Goal: Task Accomplishment & Management: Complete application form

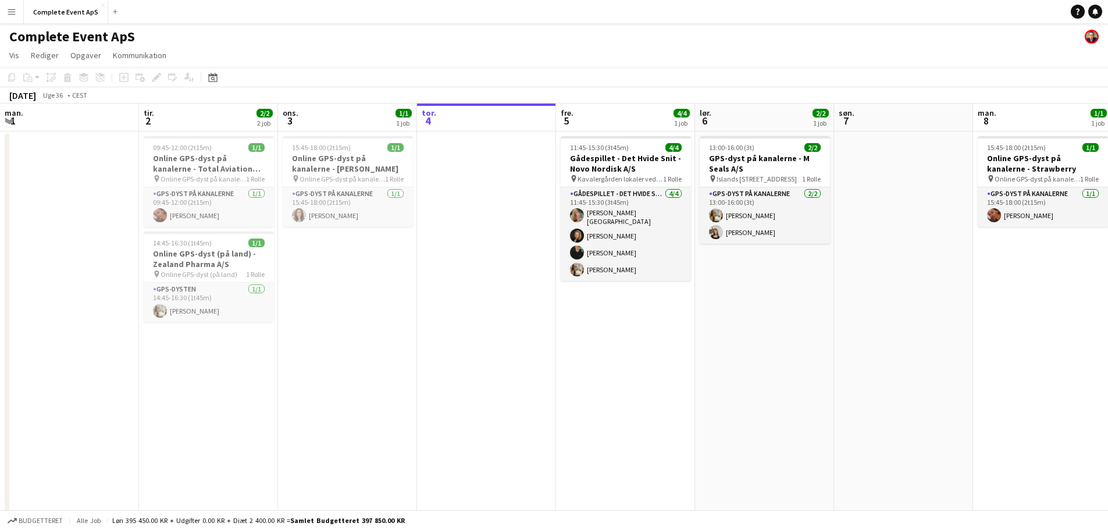
scroll to position [0, 278]
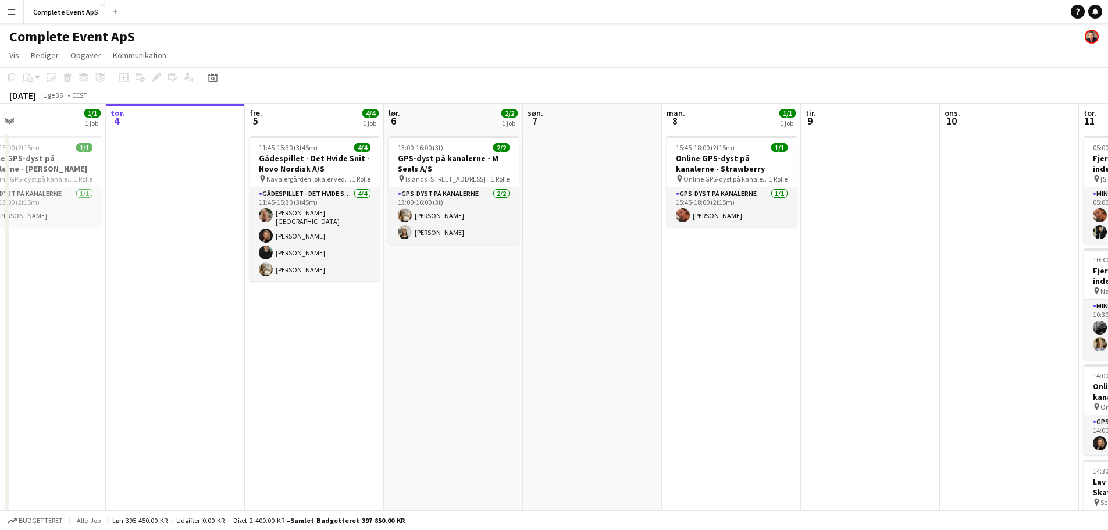
drag, startPoint x: 802, startPoint y: 328, endPoint x: 109, endPoint y: 312, distance: 692.9
click at [109, 312] on app-calendar-viewport "man. 1 tir. 2 2/2 2 job ons. 3 1/1 1 job tor. 4 fre. 5 4/4 1 job lør. 6 2/2 1 j…" at bounding box center [554, 364] width 1108 height 521
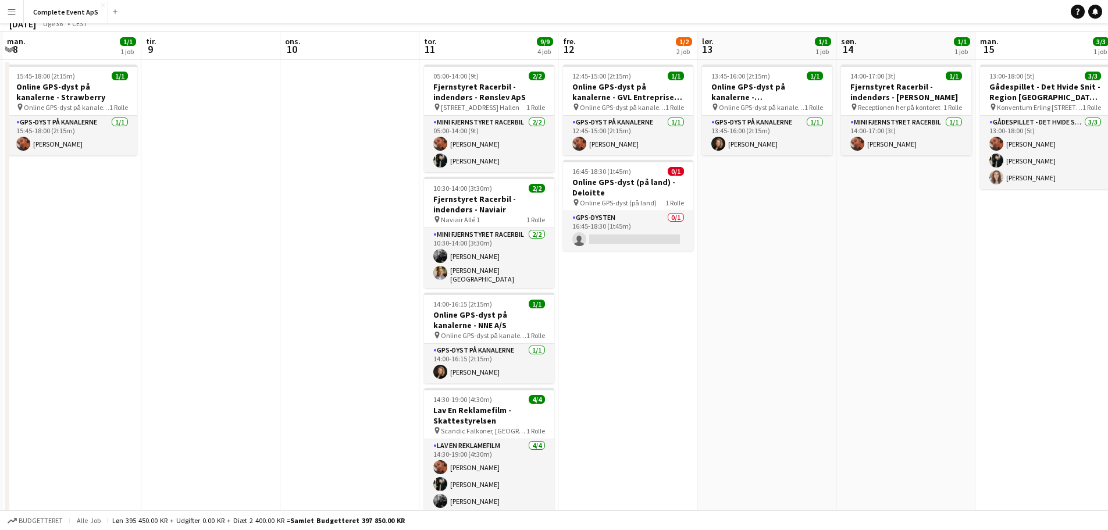
scroll to position [113, 0]
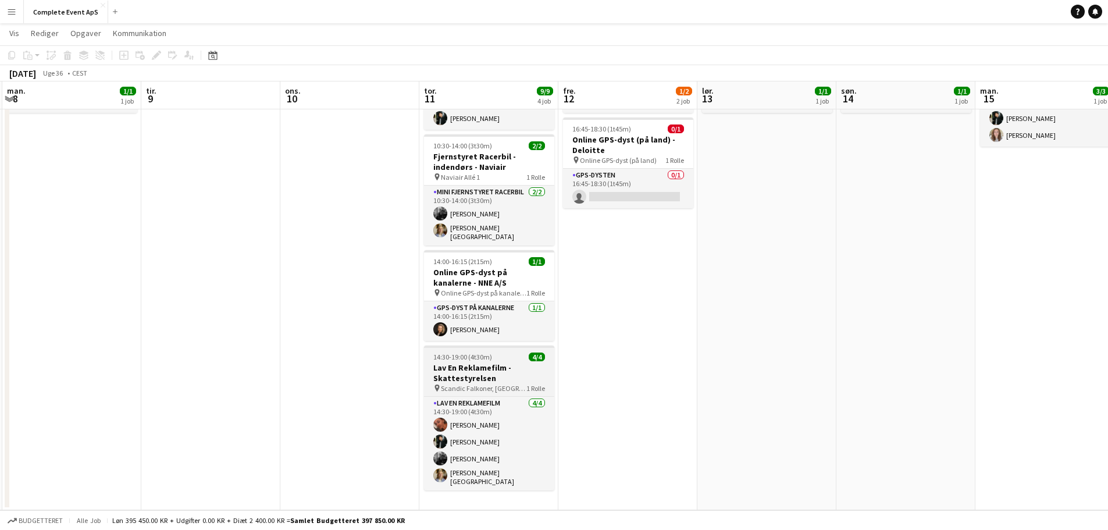
click at [508, 352] on div "14:30-19:00 (4t30m) 4/4" at bounding box center [489, 356] width 130 height 9
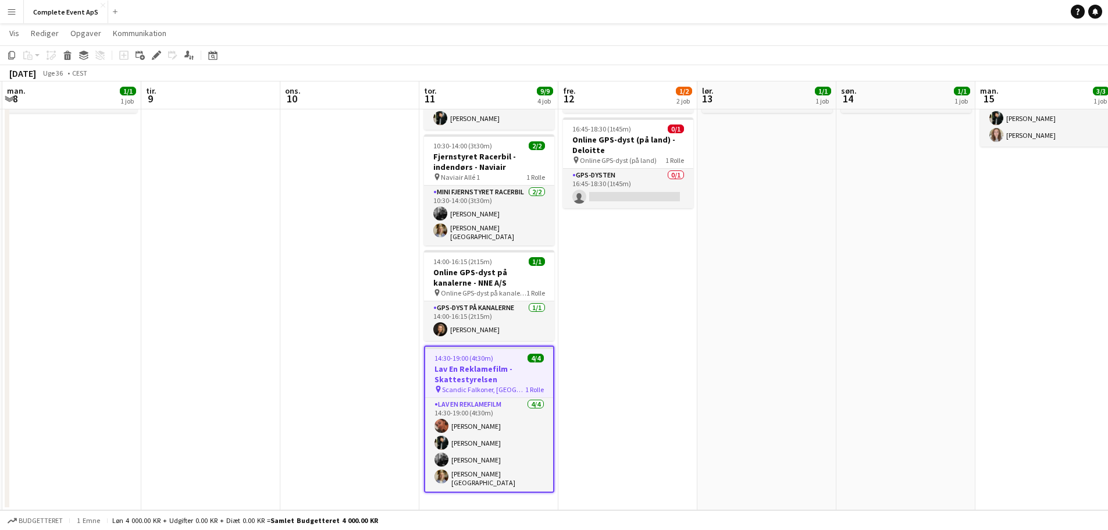
click at [508, 354] on div "14:30-19:00 (4t30m) 4/4" at bounding box center [489, 358] width 128 height 9
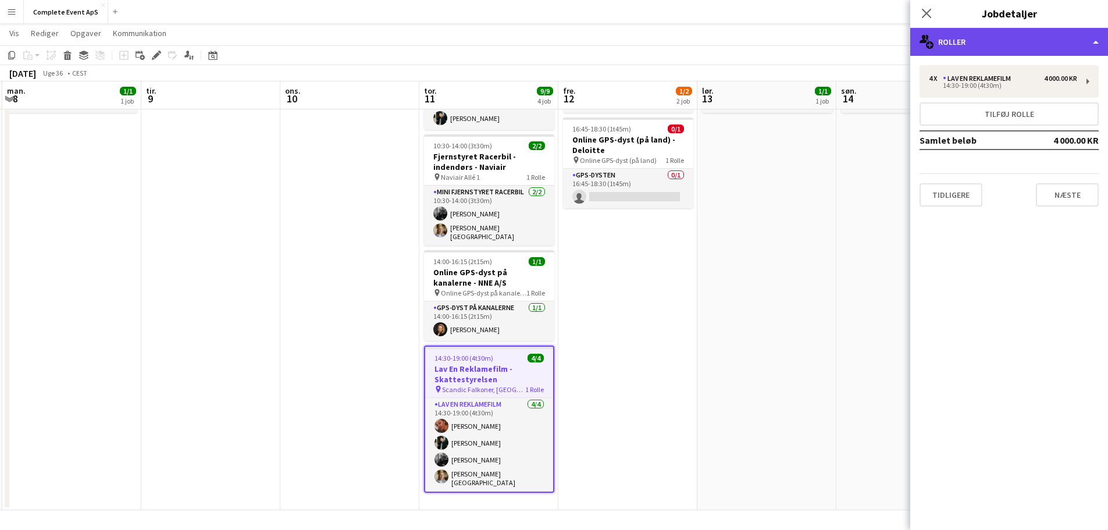
click at [996, 33] on div "multiple-users-add Roller" at bounding box center [1009, 42] width 198 height 28
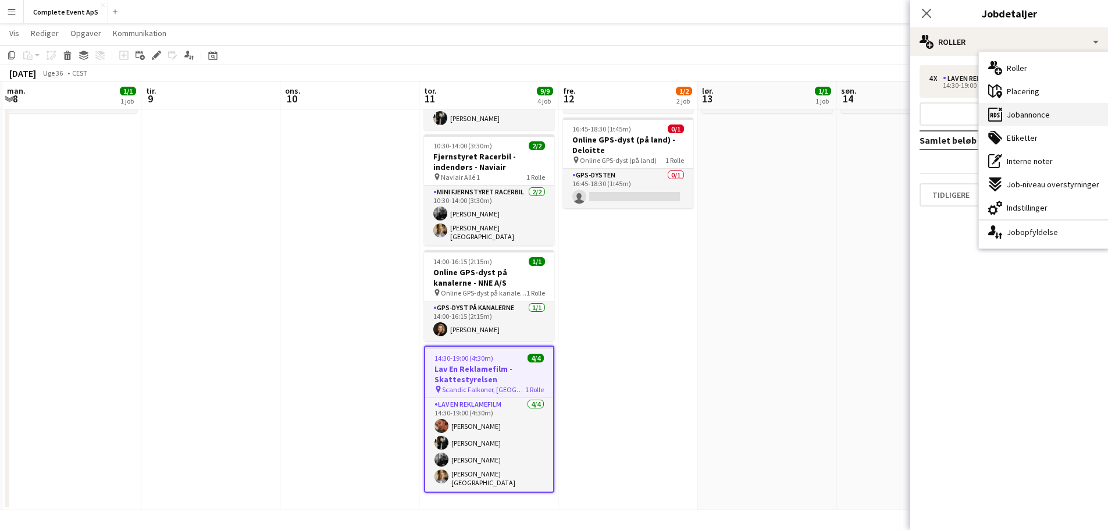
click at [1023, 113] on span "Jobannonce" at bounding box center [1028, 114] width 43 height 10
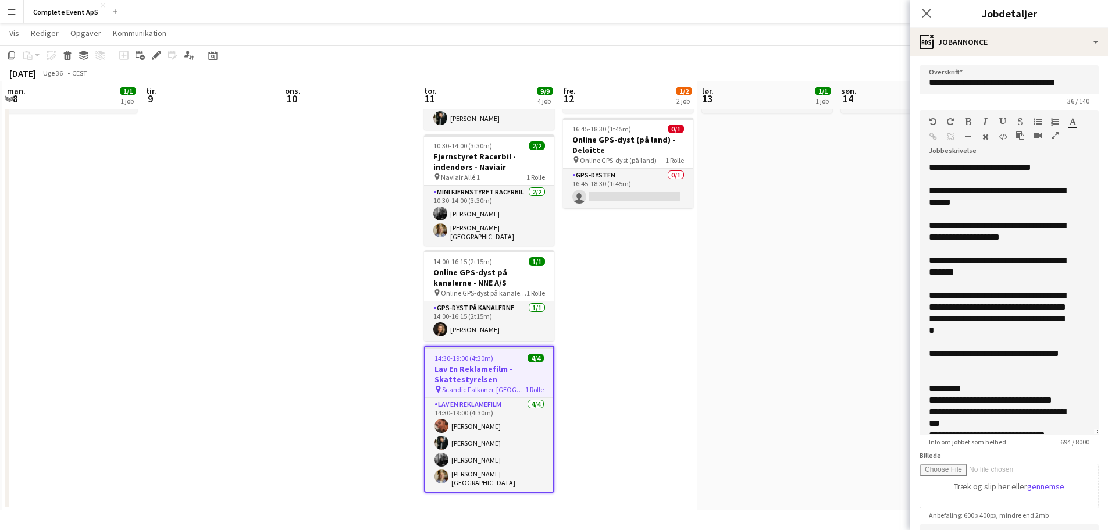
drag, startPoint x: 1085, startPoint y: 226, endPoint x: 1073, endPoint y: 430, distance: 203.9
click at [1073, 430] on div "**********" at bounding box center [1009, 298] width 179 height 273
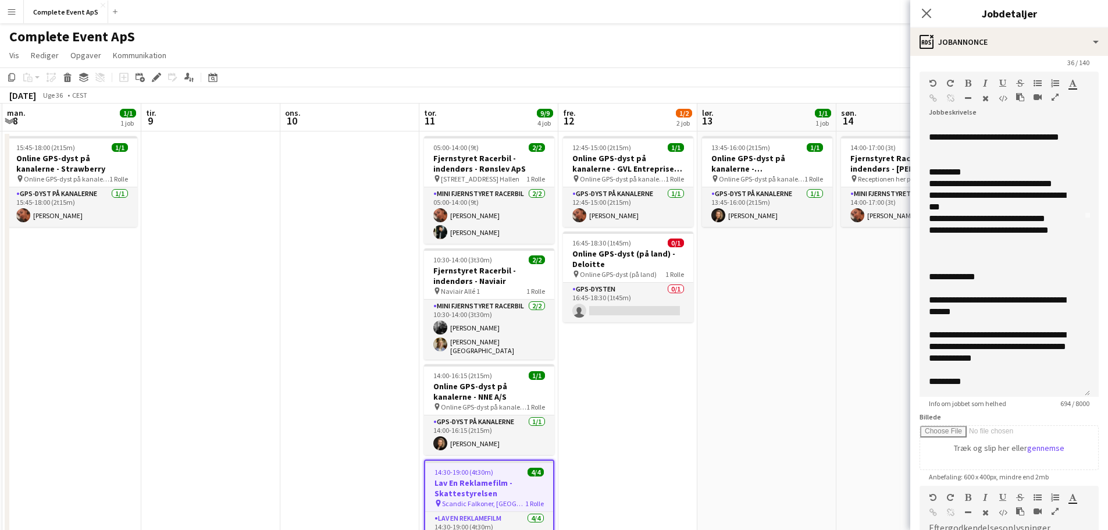
scroll to position [58, 0]
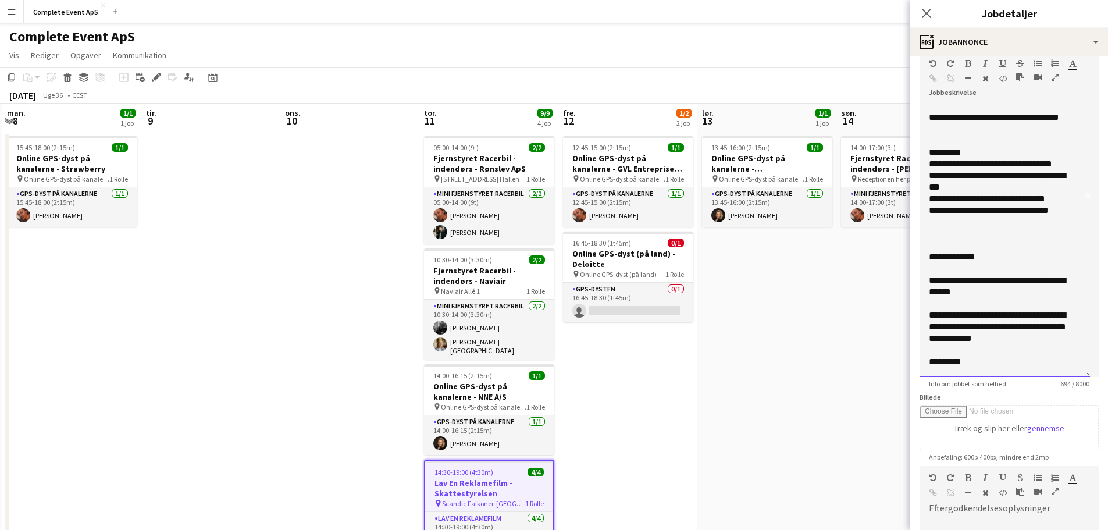
click at [1020, 359] on div "**********" at bounding box center [1000, 338] width 143 height 58
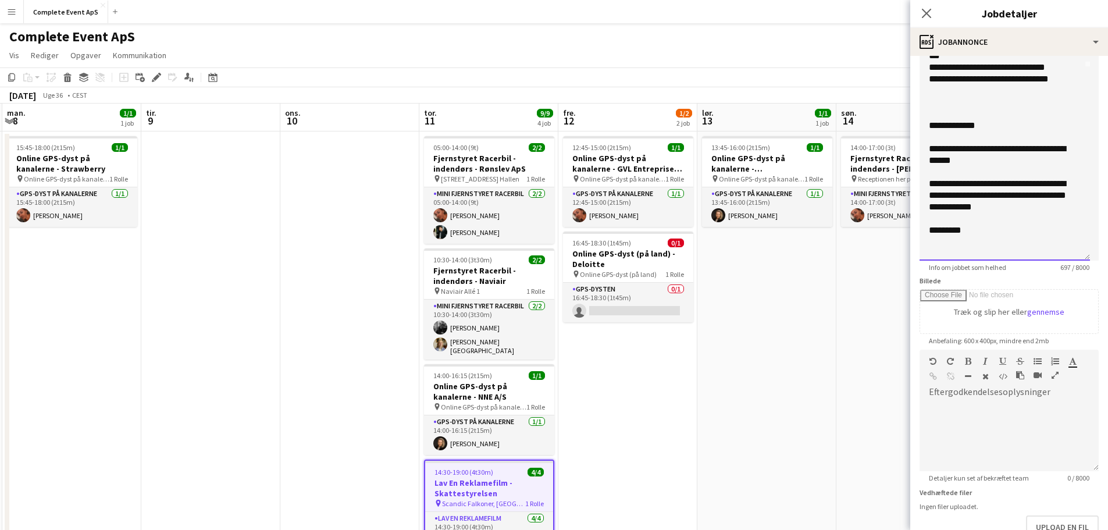
scroll to position [205, 0]
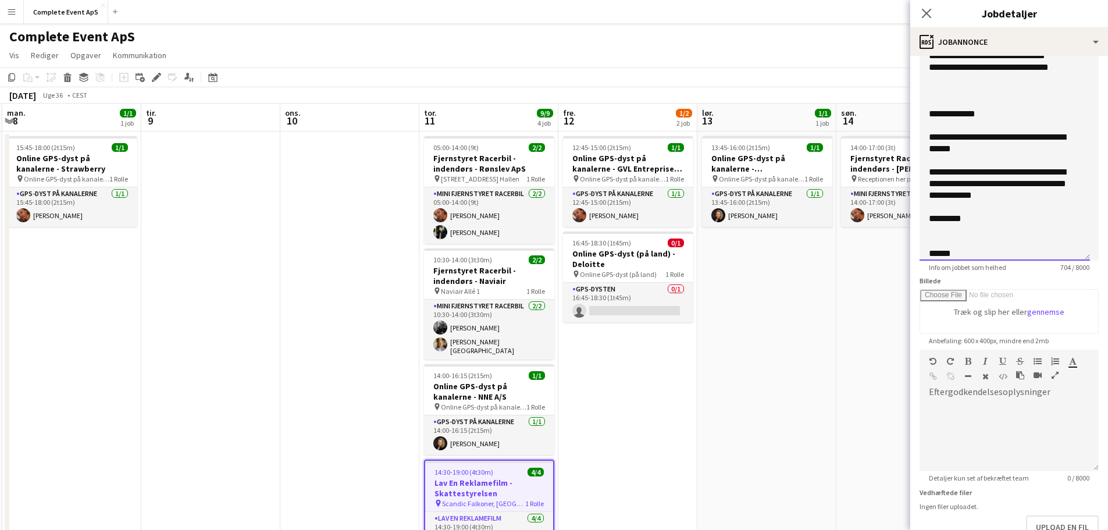
click at [988, 253] on div "**********" at bounding box center [1000, 212] width 143 height 93
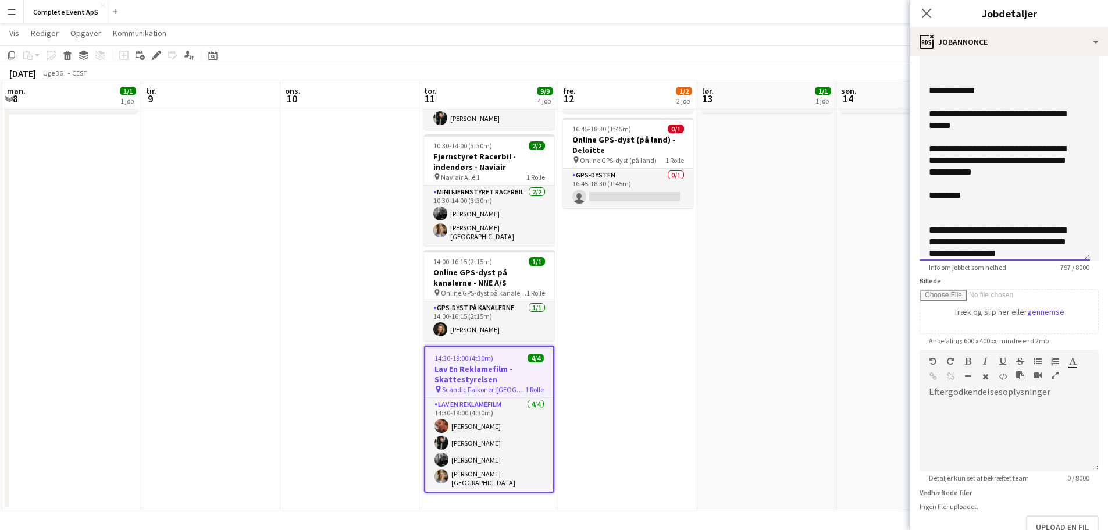
scroll to position [240, 0]
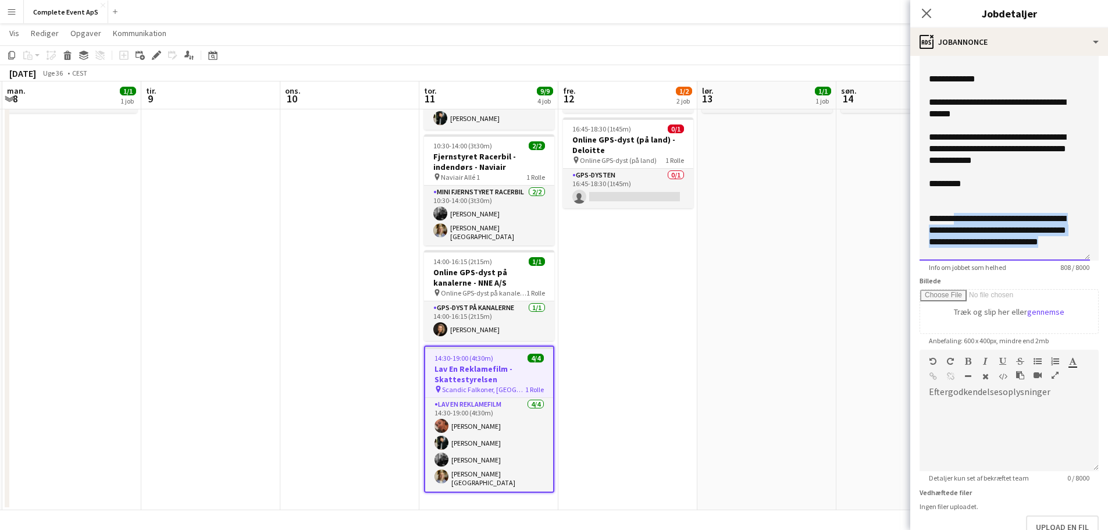
click at [956, 216] on div "**********" at bounding box center [1000, 195] width 143 height 128
copy div "**********"
click at [704, 373] on app-date-cell "13:45-16:00 (2t15m) 1/1 Online GPS-dyst på kanalerne - [GEOGRAPHIC_DATA] pin On…" at bounding box center [766, 263] width 139 height 493
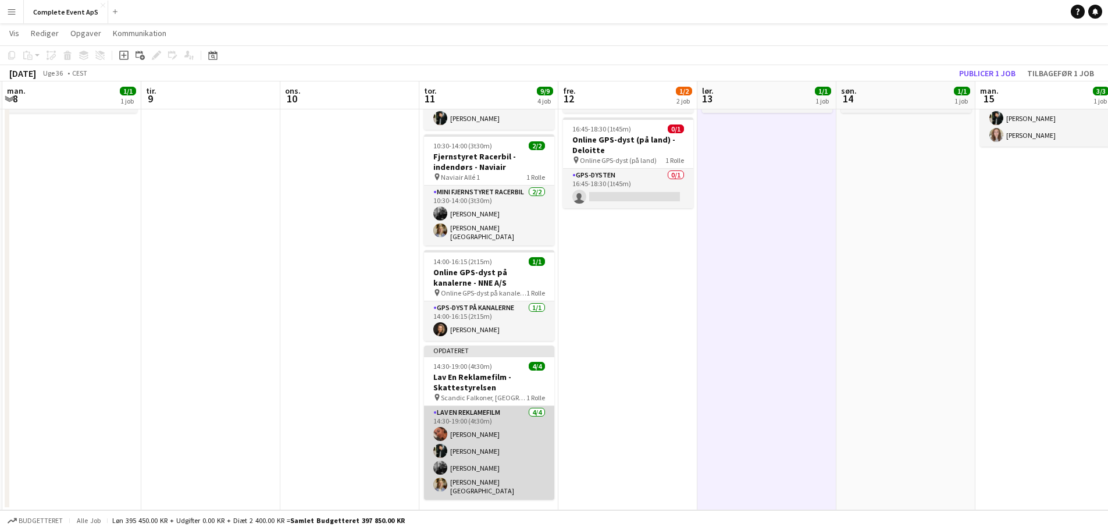
click at [507, 415] on app-card-role "Lav En Reklamefilm [DATE] 14:30-19:00 (4t30m) [PERSON_NAME] [PERSON_NAME] [PERS…" at bounding box center [489, 453] width 130 height 94
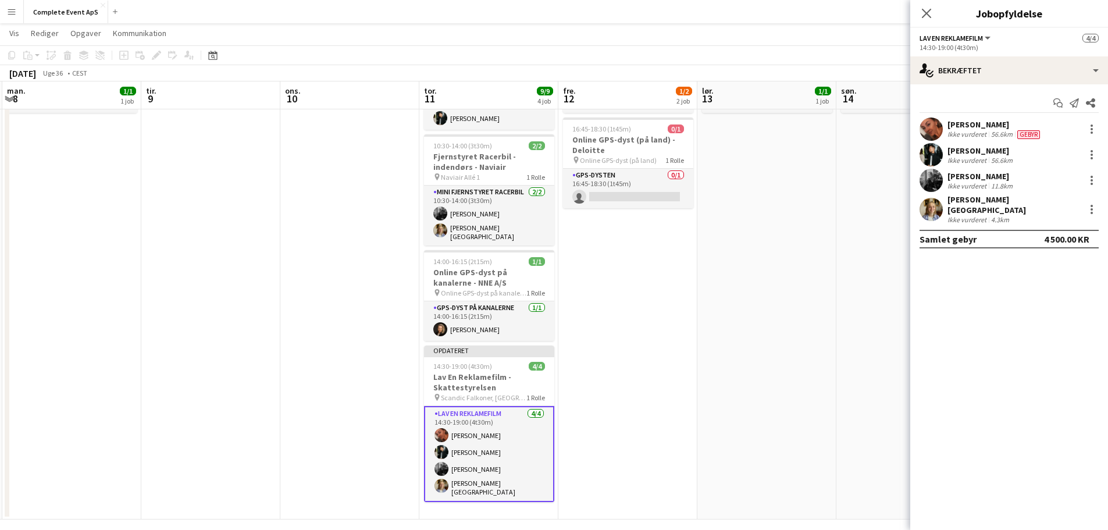
click at [846, 169] on app-date-cell "14:00-17:00 (3t) 1/1 Fjernstyret Racerbil - indendørs - [PERSON_NAME] pin Recep…" at bounding box center [905, 268] width 139 height 502
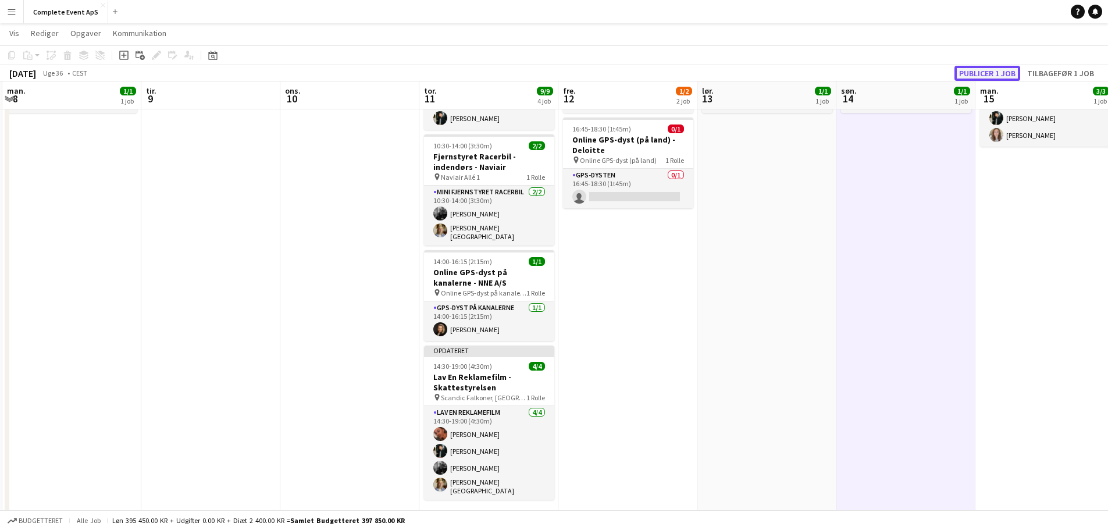
click at [986, 70] on button "Publicer 1 job" at bounding box center [988, 73] width 66 height 15
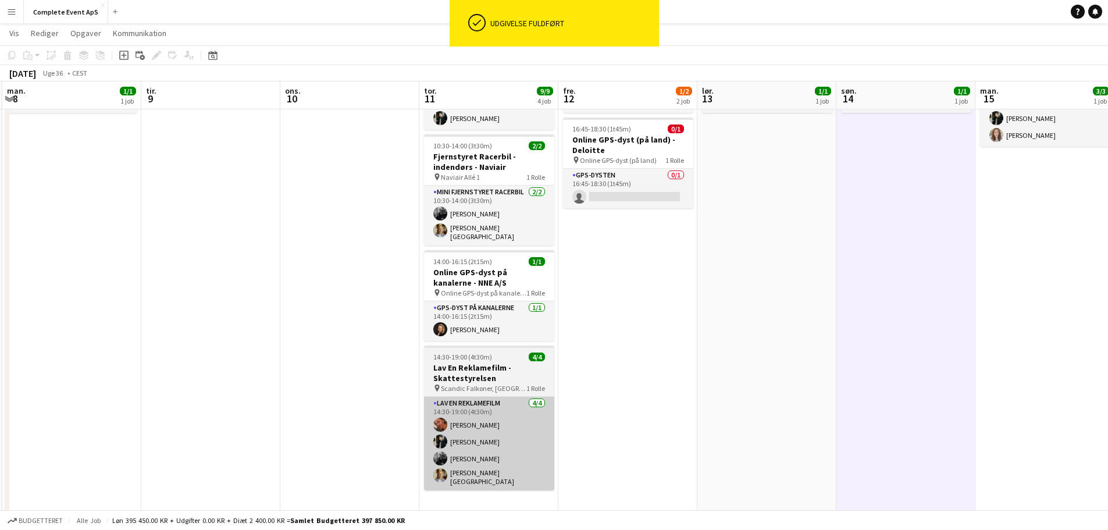
click at [507, 441] on app-card-role "Lav En Reklamefilm [DATE] 14:30-19:00 (4t30m) [PERSON_NAME] [PERSON_NAME] [PERS…" at bounding box center [489, 444] width 130 height 94
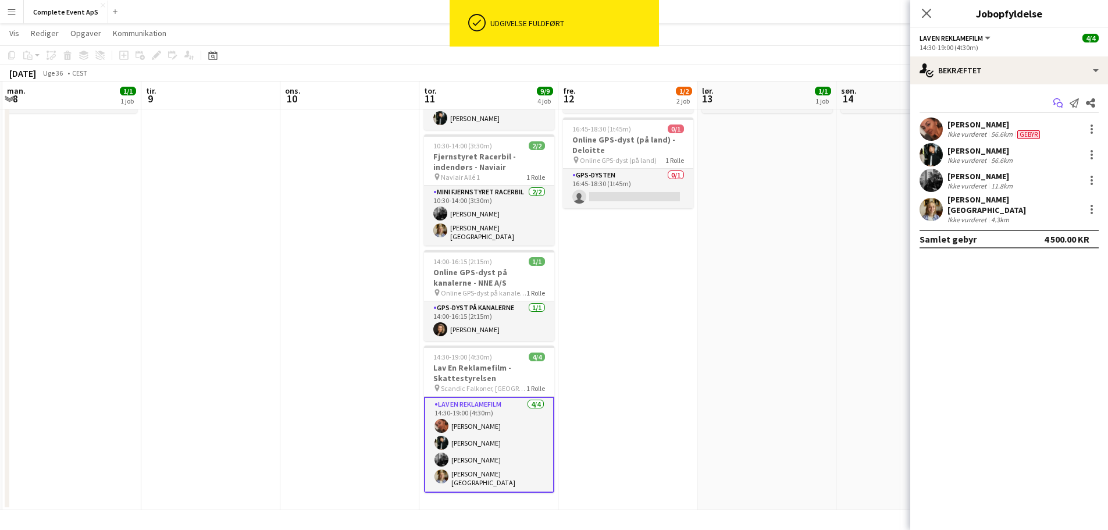
click at [1056, 102] on icon "Start chat" at bounding box center [1057, 102] width 9 height 9
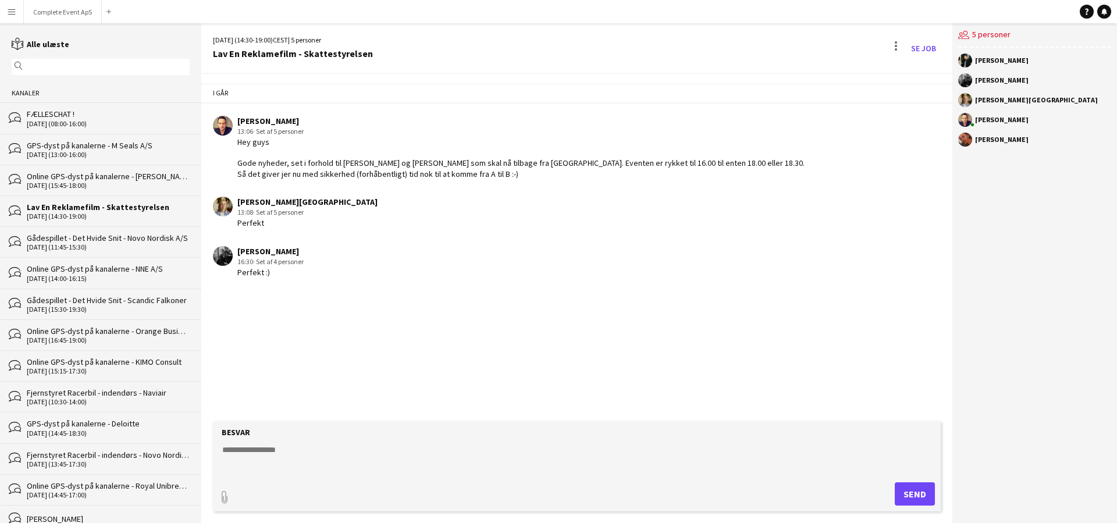
click at [473, 466] on textarea at bounding box center [579, 459] width 716 height 30
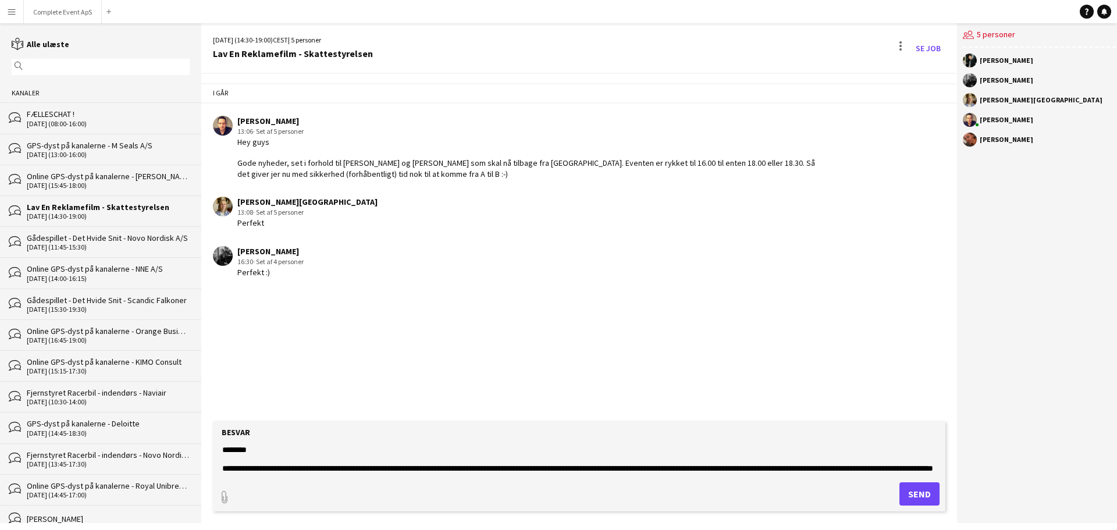
scroll to position [27, 0]
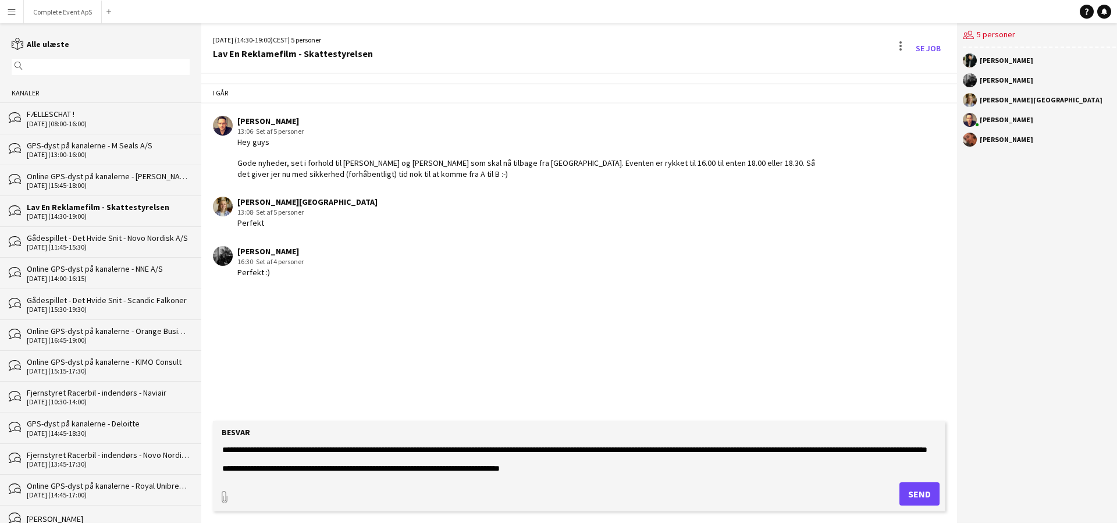
type textarea "**********"
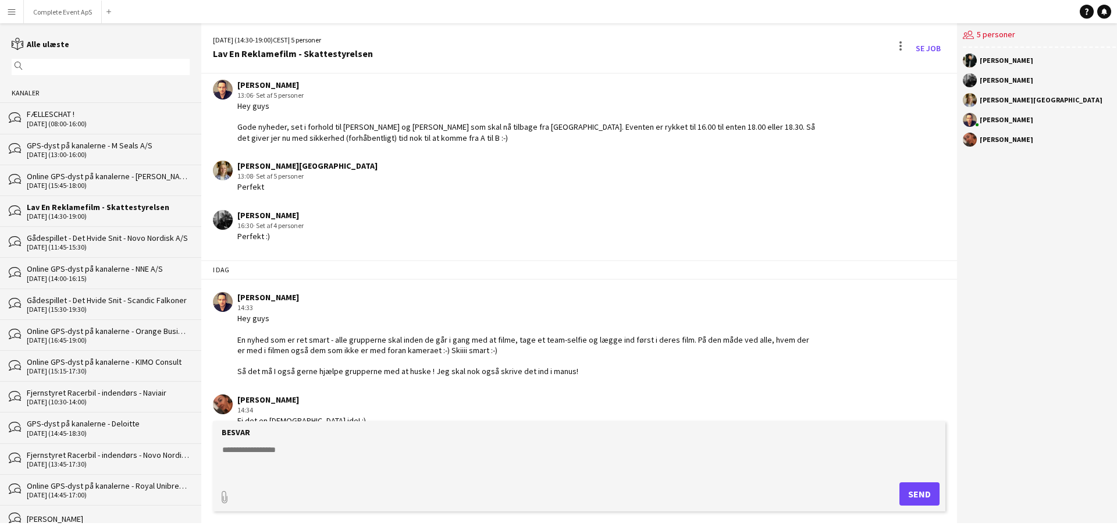
scroll to position [55, 0]
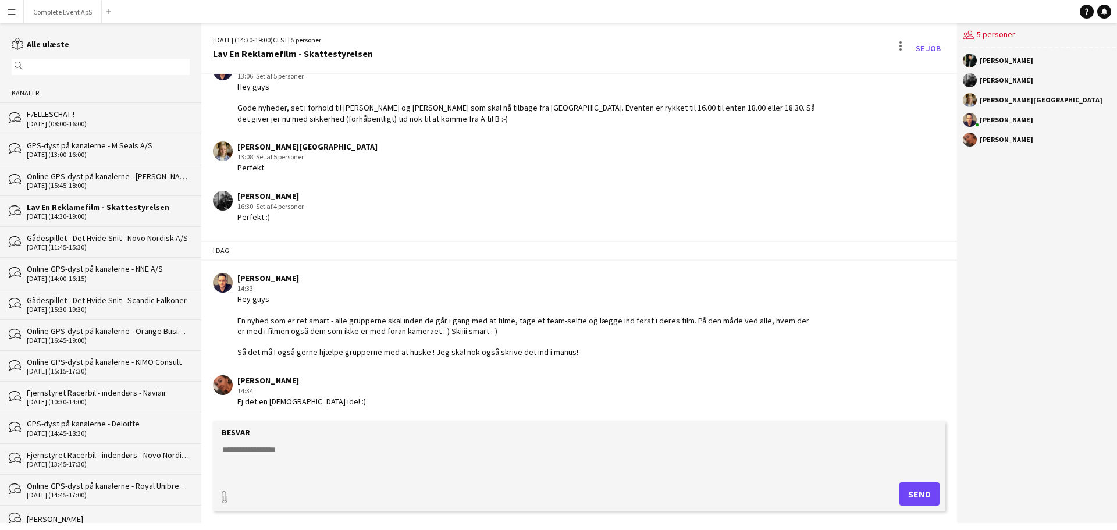
click at [380, 444] on textarea at bounding box center [579, 459] width 716 height 30
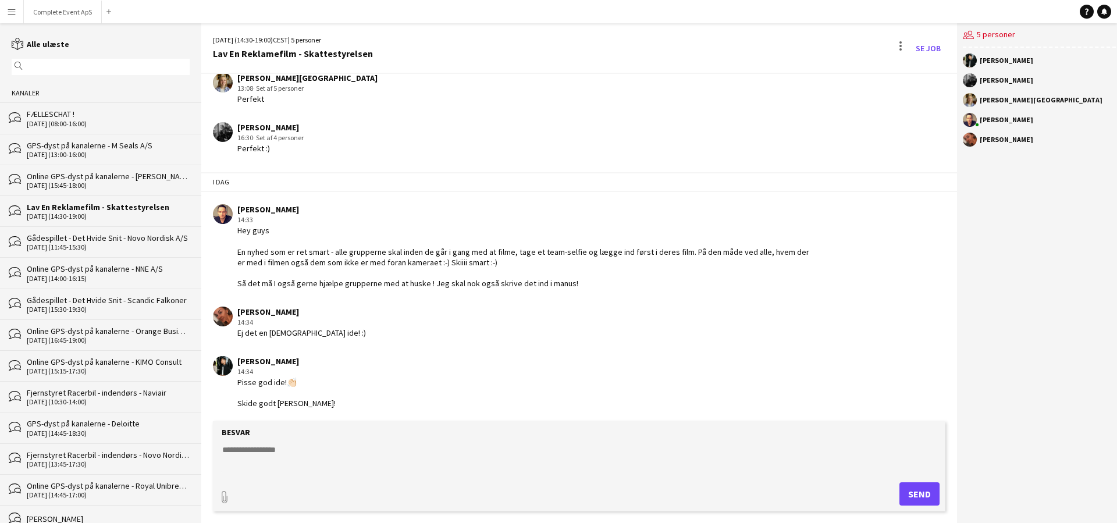
scroll to position [126, 0]
click at [60, 14] on button "Complete Event ApS Luk" at bounding box center [63, 12] width 78 height 23
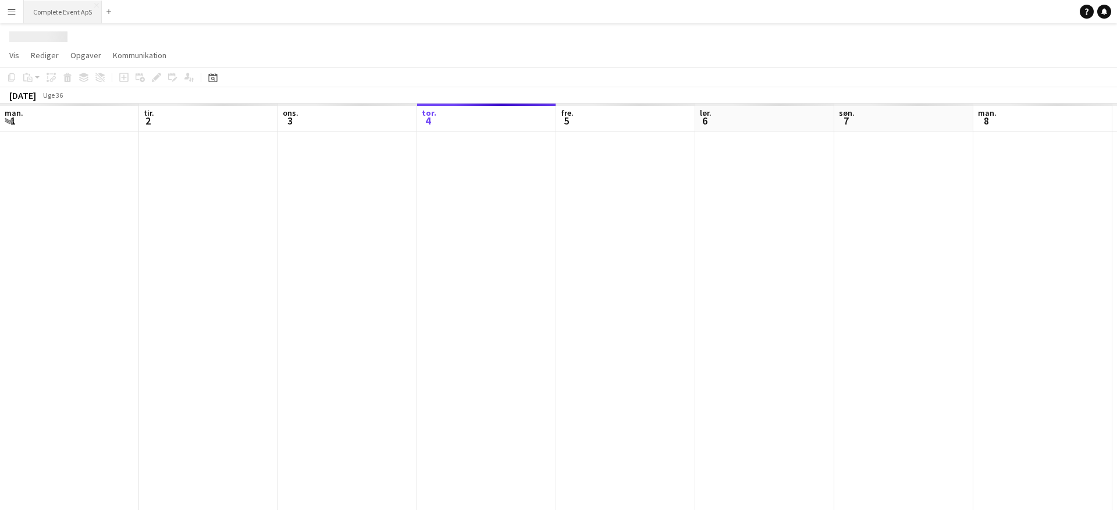
scroll to position [0, 278]
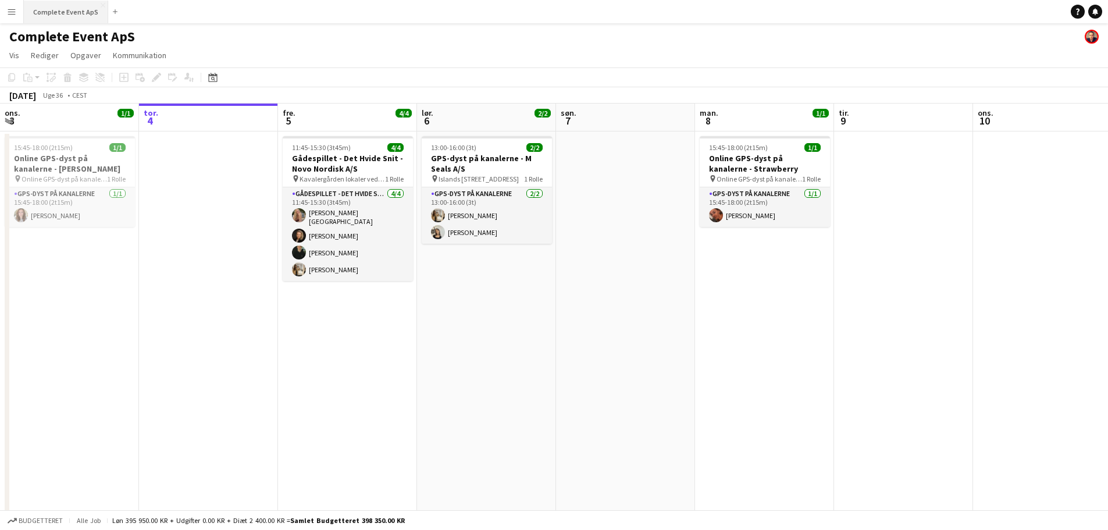
click at [74, 10] on button "Complete Event ApS Luk" at bounding box center [66, 12] width 84 height 23
click at [79, 14] on button "Complete Event ApS Luk" at bounding box center [66, 12] width 84 height 23
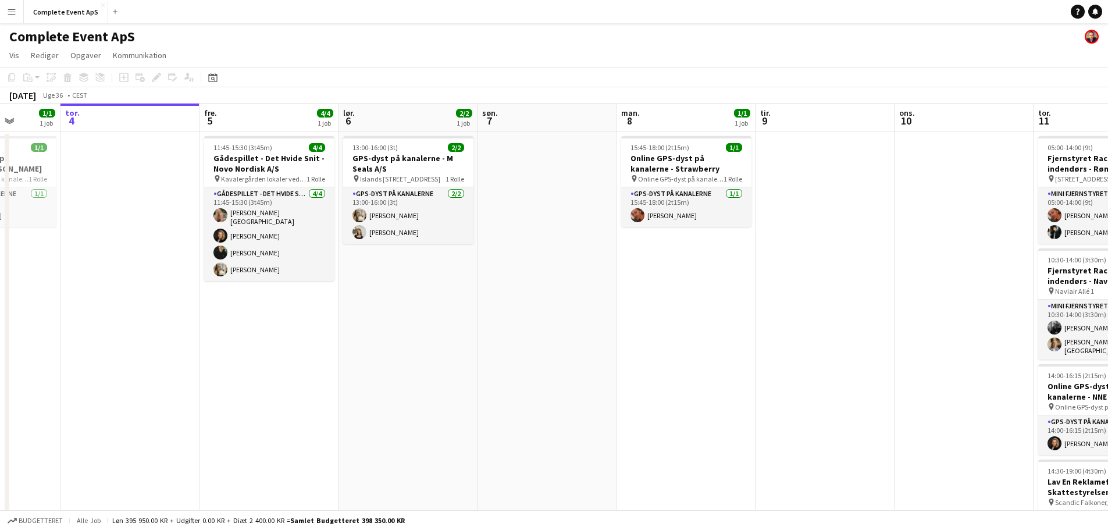
scroll to position [0, 433]
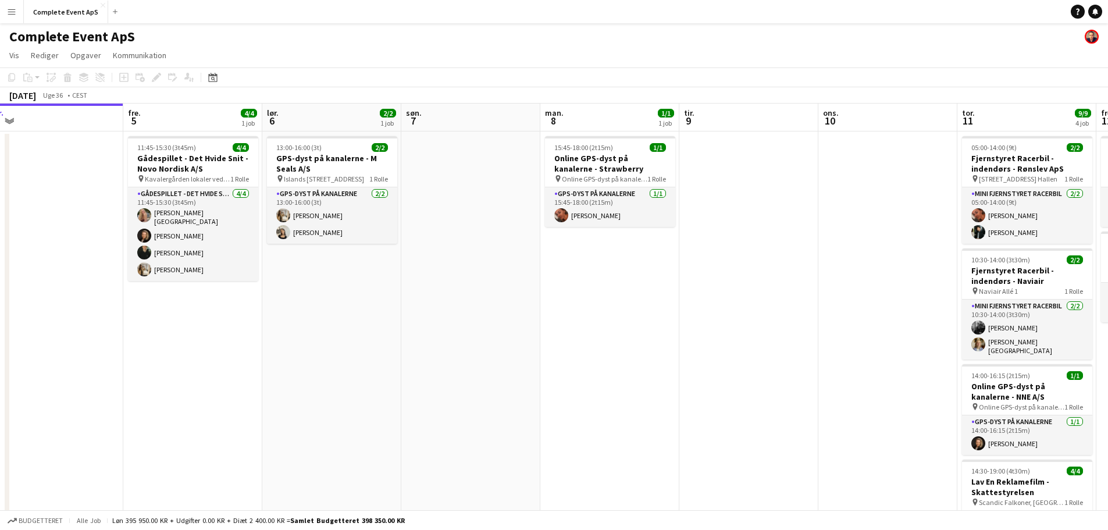
drag, startPoint x: 877, startPoint y: 347, endPoint x: 595, endPoint y: 330, distance: 282.0
click at [595, 330] on app-calendar-viewport "man. 1 tir. 2 2/2 2 job ons. 3 1/1 1 job tor. 4 fre. 5 4/4 1 job lør. 6 2/2 1 j…" at bounding box center [554, 364] width 1108 height 521
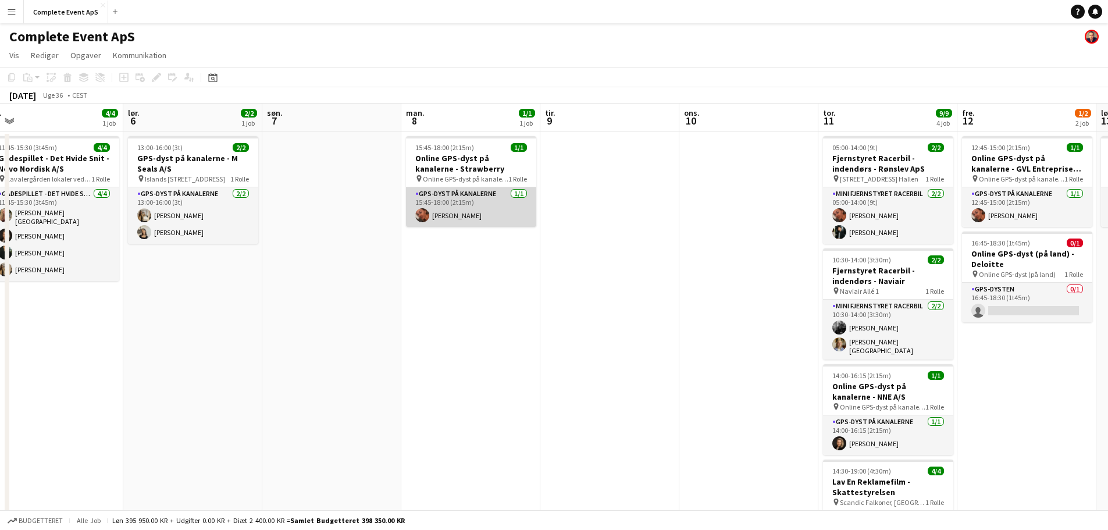
click at [471, 216] on app-card-role "GPS-dyst på kanalerne [DATE] 15:45-18:00 (2t15m) [PERSON_NAME]" at bounding box center [471, 207] width 130 height 40
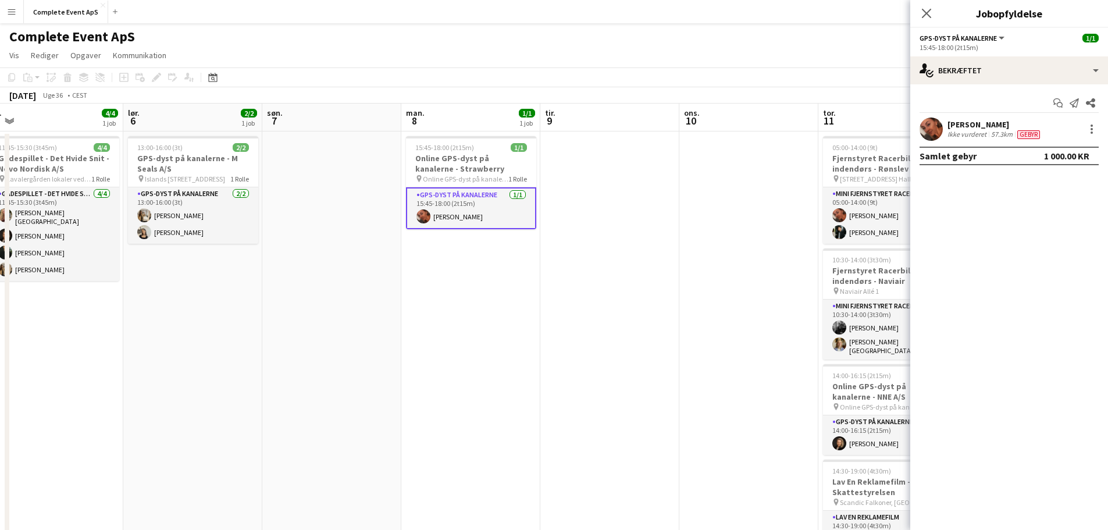
click at [961, 125] on div "[PERSON_NAME]" at bounding box center [995, 124] width 95 height 10
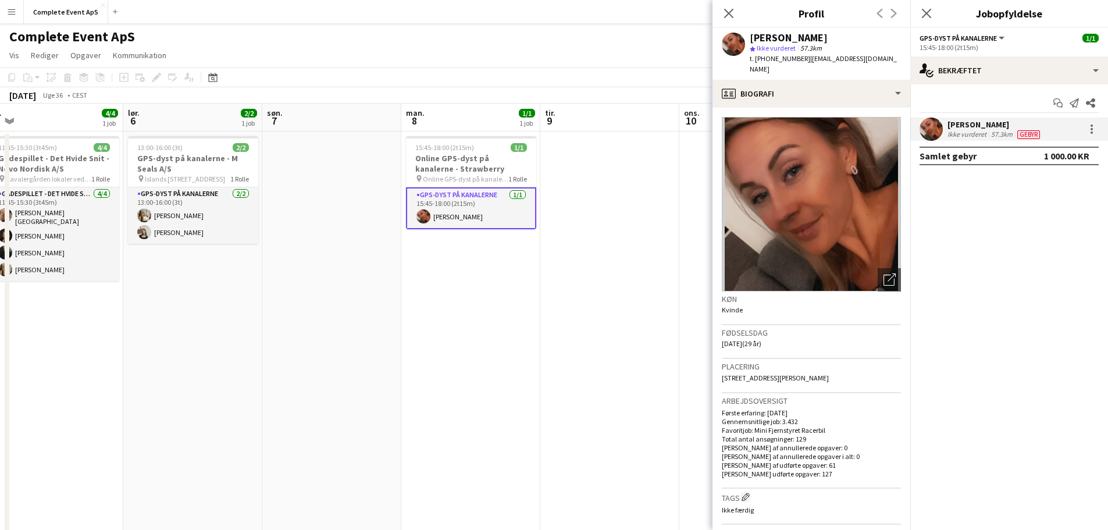
click at [763, 60] on span "t. [PHONE_NUMBER]" at bounding box center [780, 58] width 60 height 9
copy span "4553853503"
click at [412, 38] on div "Complete Event ApS" at bounding box center [554, 34] width 1108 height 22
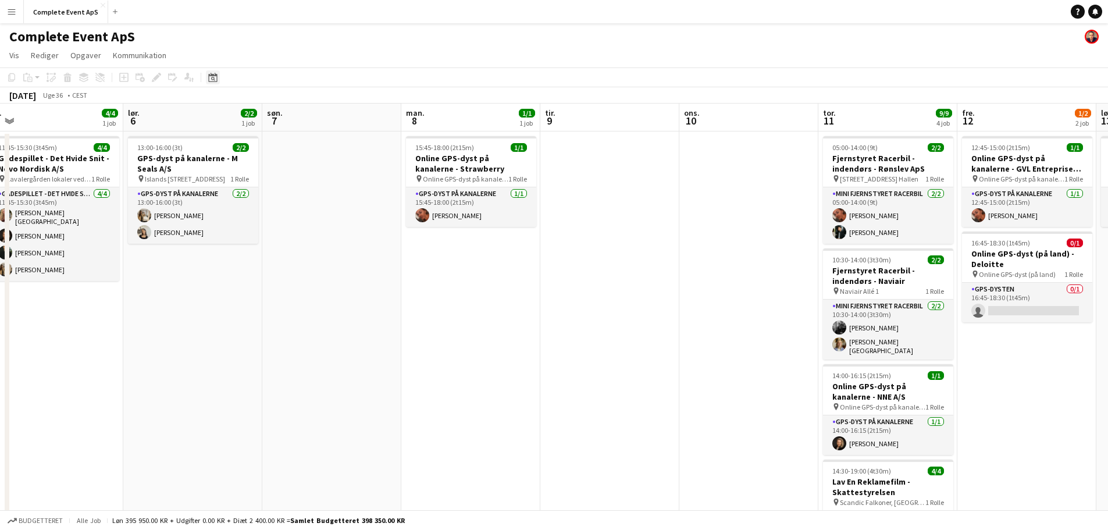
click at [219, 81] on div "Datovælger" at bounding box center [213, 77] width 14 height 14
click at [276, 211] on span "19" at bounding box center [276, 208] width 14 height 14
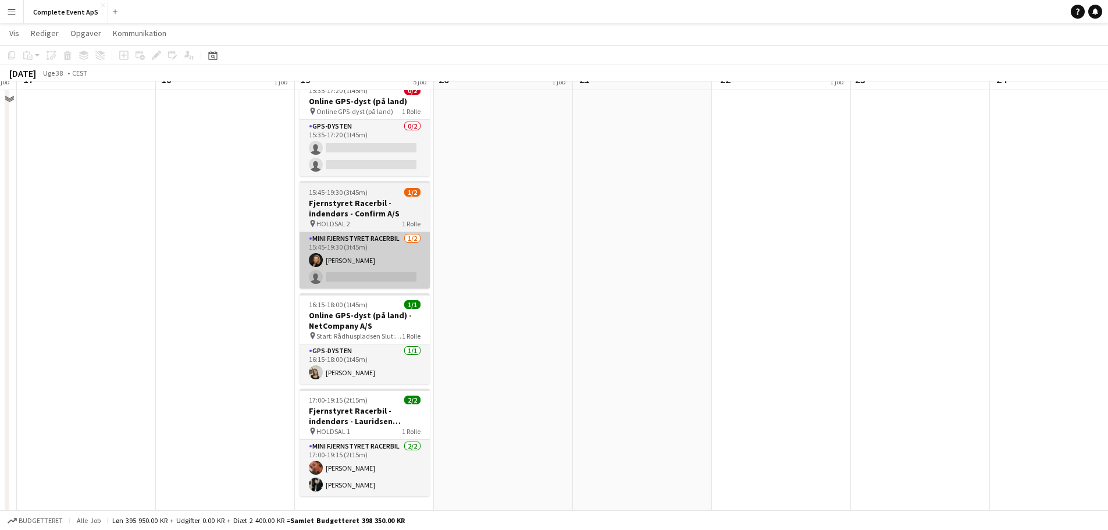
scroll to position [193, 0]
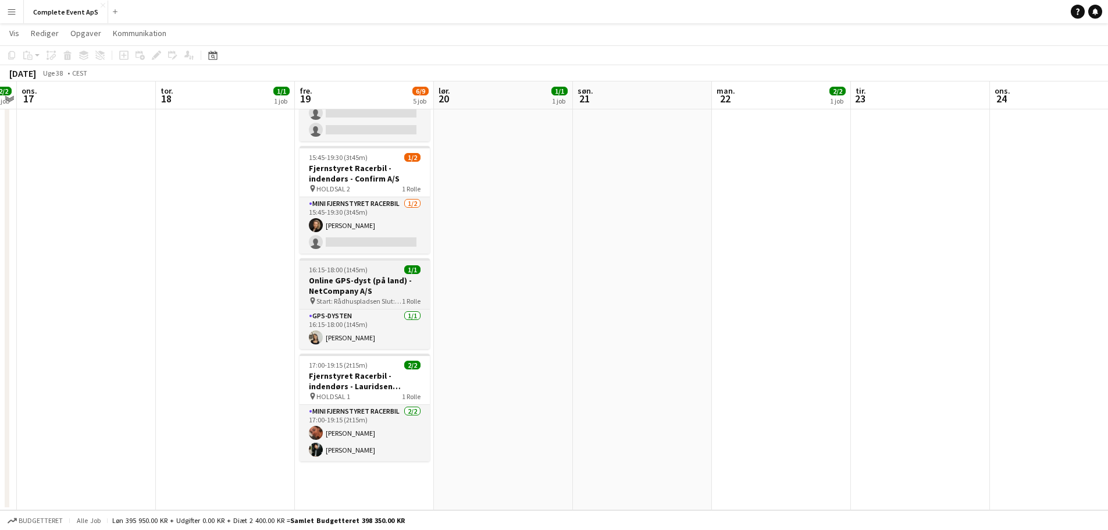
click at [389, 272] on div "16:15-18:00 (1t45m) 1/1" at bounding box center [365, 269] width 130 height 9
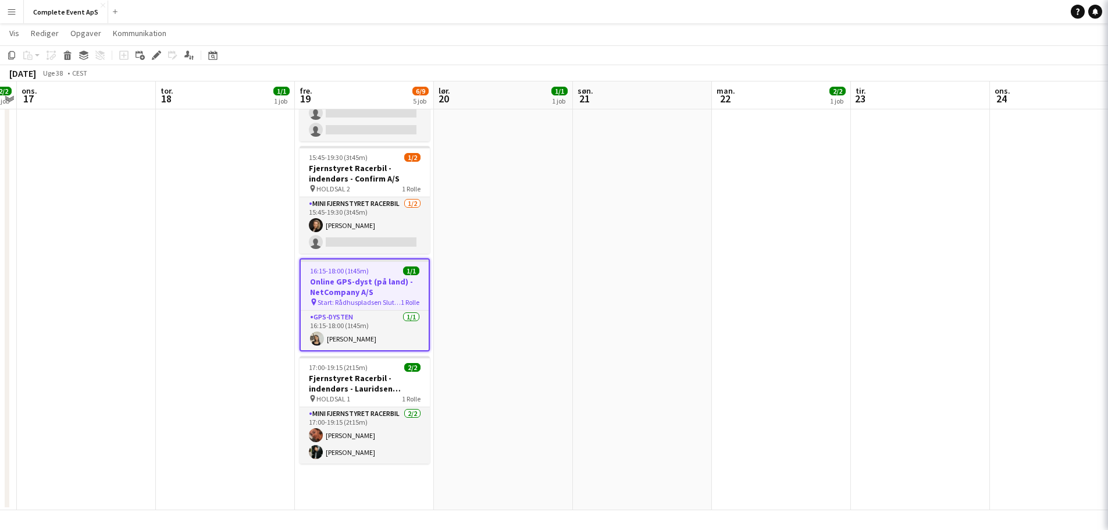
type input "**********"
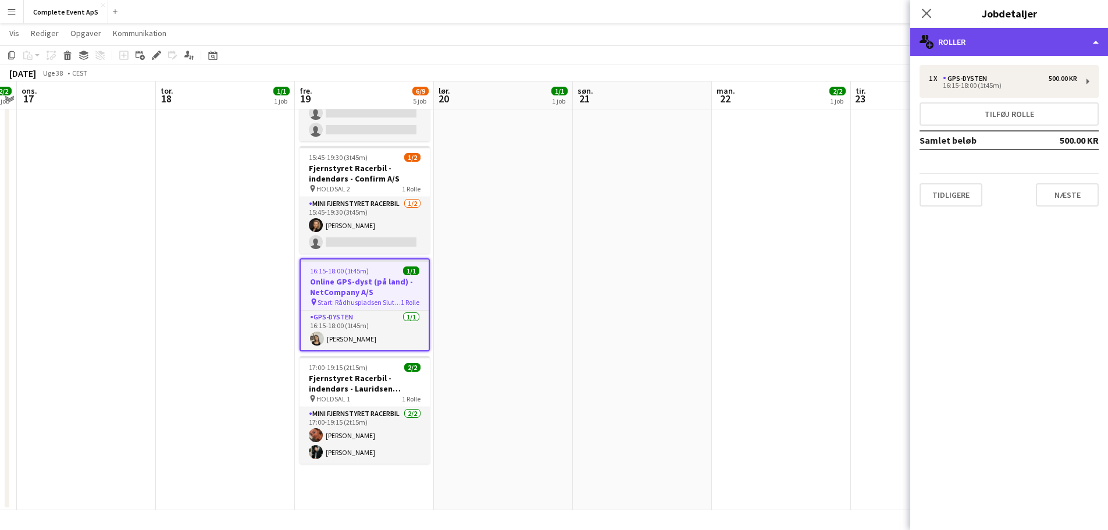
click at [970, 48] on div "multiple-users-add Roller" at bounding box center [1009, 42] width 198 height 28
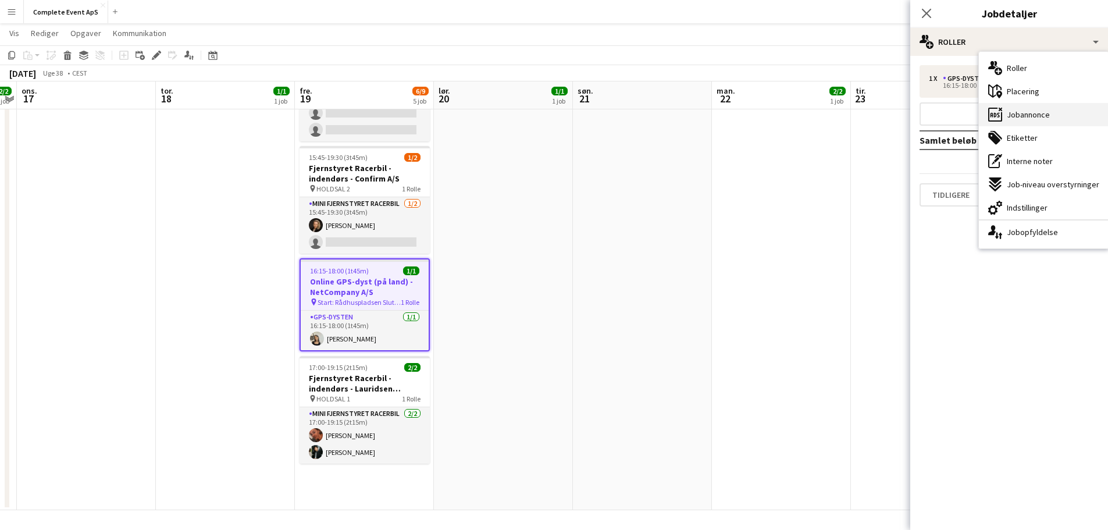
click at [1038, 115] on span "Jobannonce" at bounding box center [1028, 114] width 43 height 10
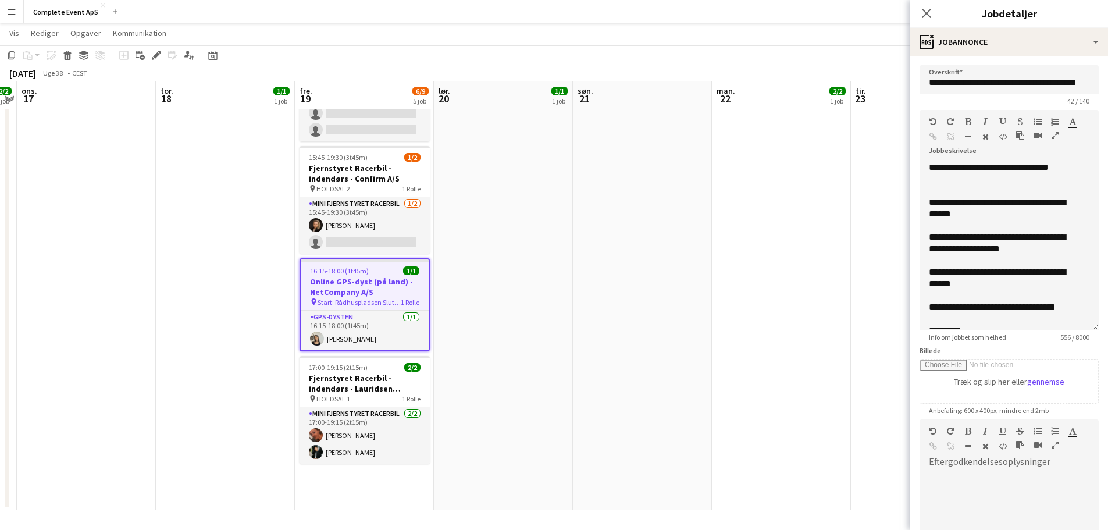
drag, startPoint x: 1086, startPoint y: 230, endPoint x: 1089, endPoint y: 384, distance: 154.7
click at [1089, 330] on div "**********" at bounding box center [1009, 246] width 179 height 169
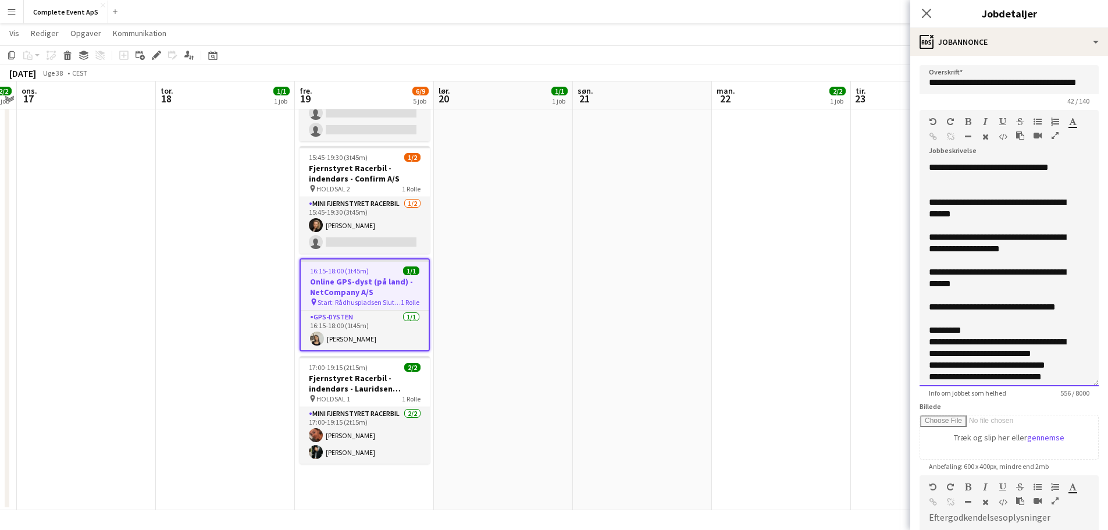
drag, startPoint x: 999, startPoint y: 273, endPoint x: 1063, endPoint y: 293, distance: 67.0
click at [999, 272] on div "**********" at bounding box center [1000, 277] width 143 height 23
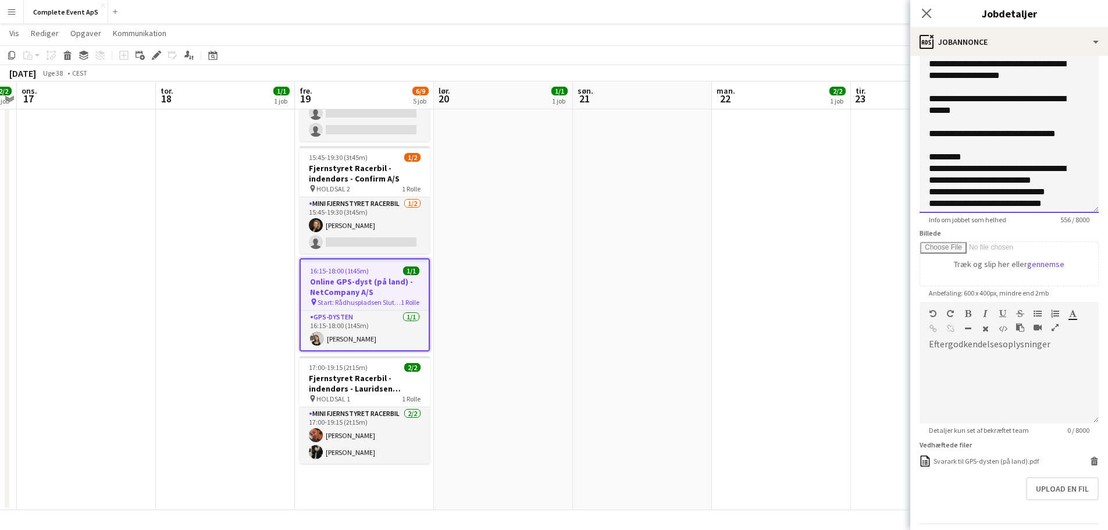
scroll to position [209, 0]
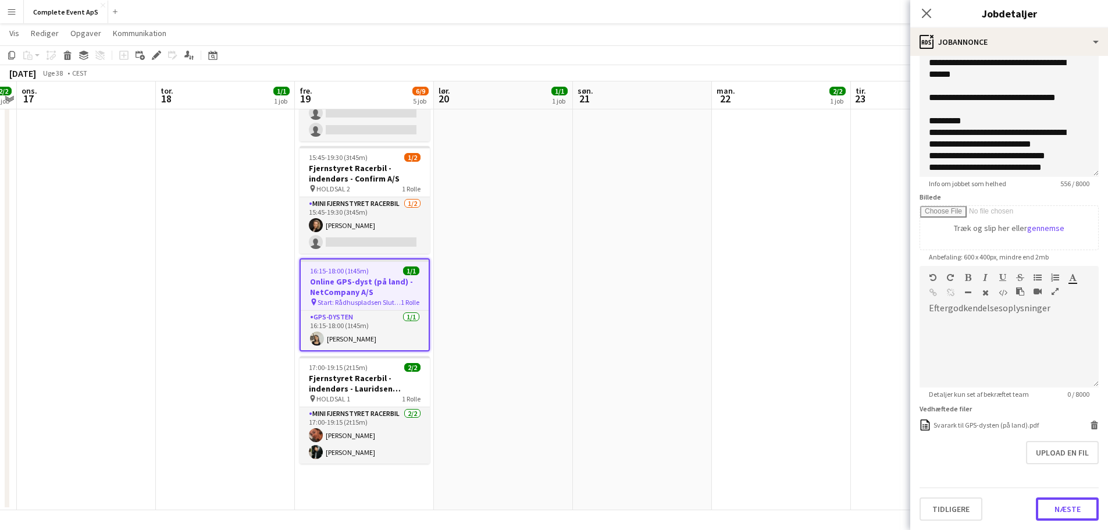
drag, startPoint x: 1061, startPoint y: 512, endPoint x: 885, endPoint y: 419, distance: 199.3
click at [1061, 512] on button "Næste" at bounding box center [1067, 508] width 63 height 23
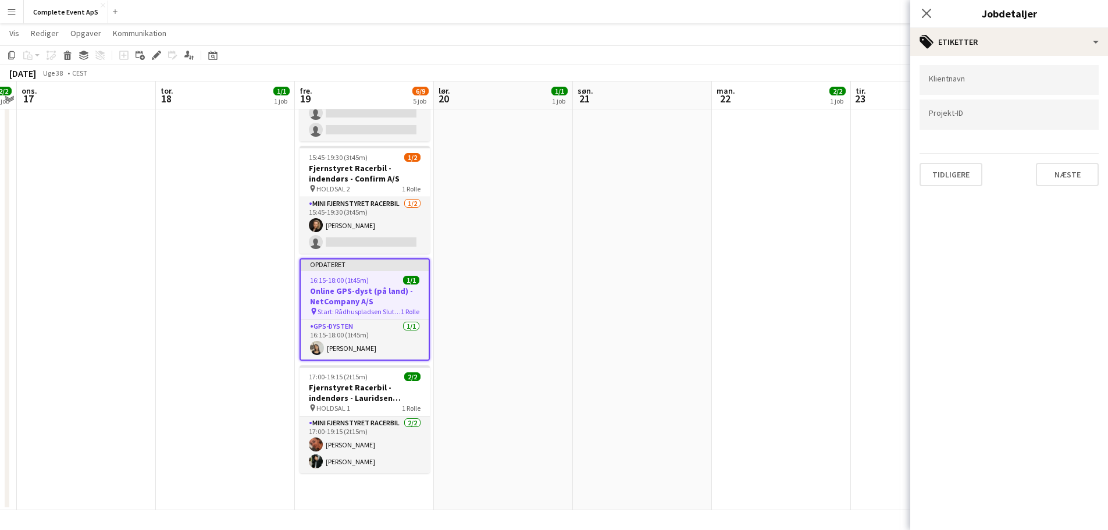
click at [631, 352] on app-date-cell at bounding box center [642, 224] width 139 height 572
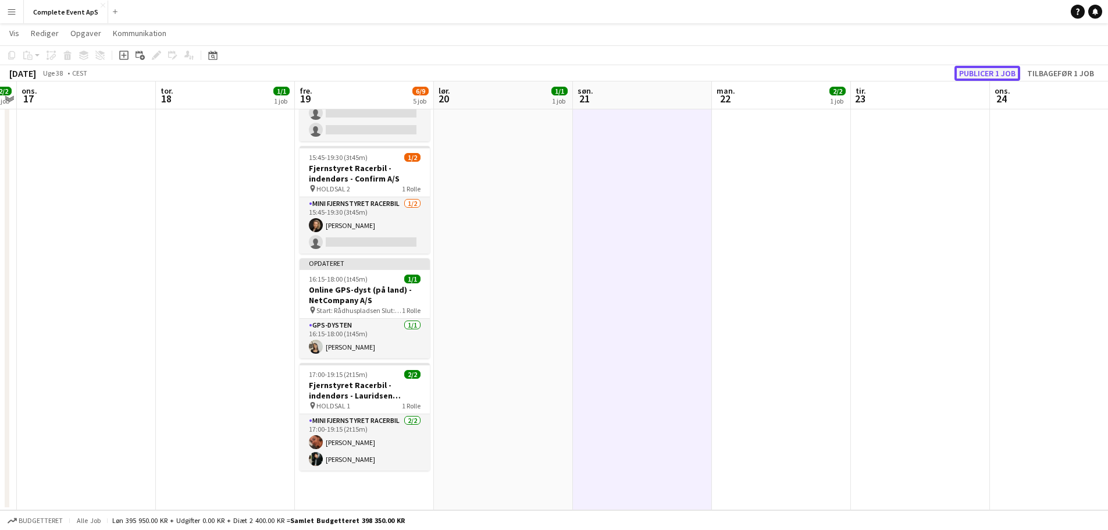
click at [970, 76] on button "Publicer 1 job" at bounding box center [988, 73] width 66 height 15
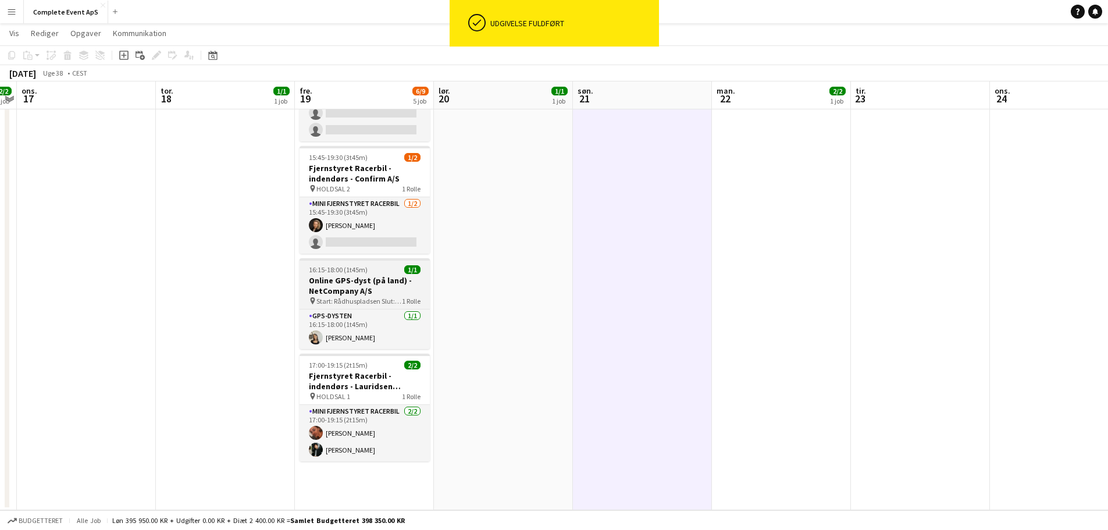
click at [379, 271] on div "16:15-18:00 (1t45m) 1/1" at bounding box center [365, 269] width 130 height 9
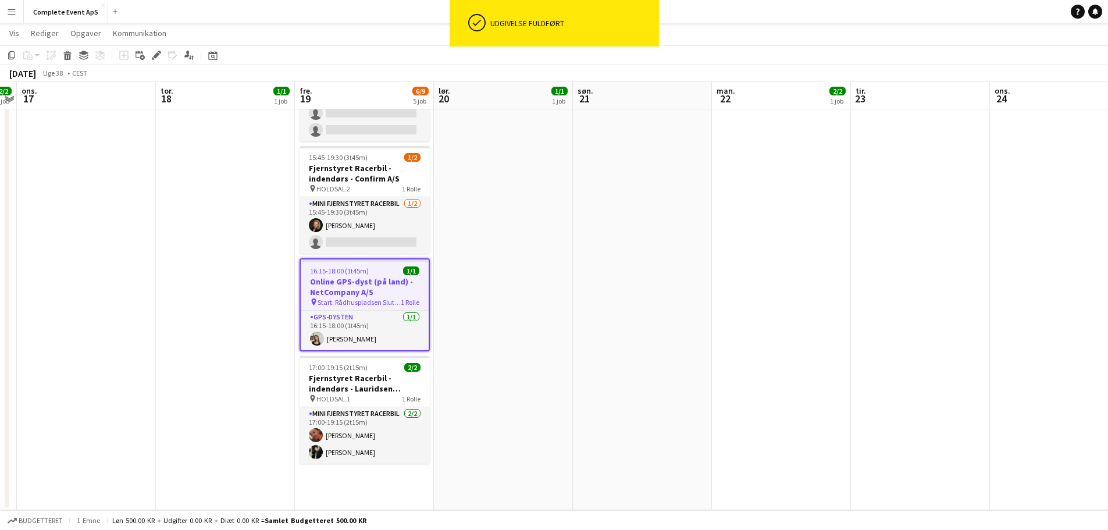
click at [379, 271] on div "16:15-18:00 (1t45m) 1/1" at bounding box center [365, 270] width 128 height 9
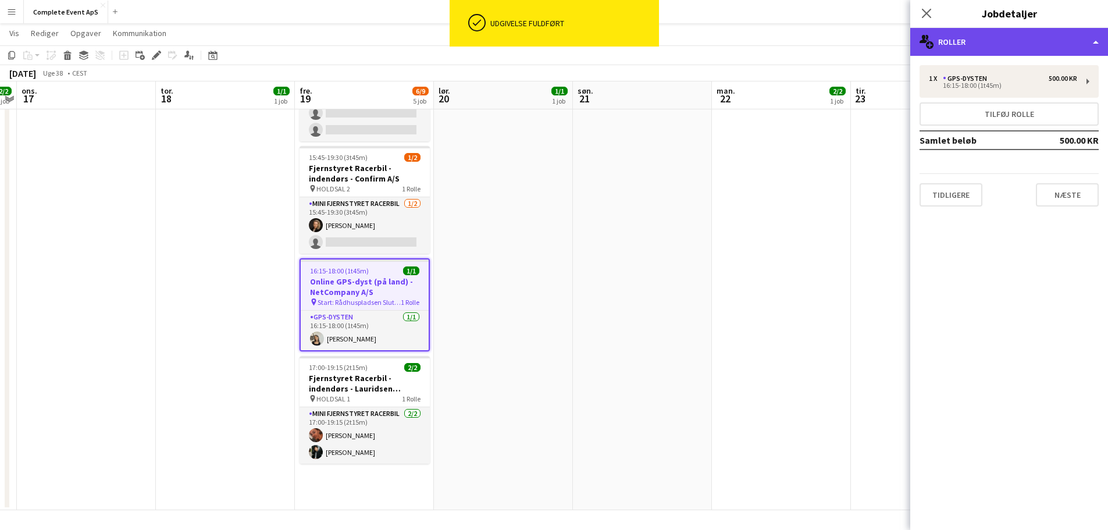
click at [981, 43] on div "multiple-users-add Roller" at bounding box center [1009, 42] width 198 height 28
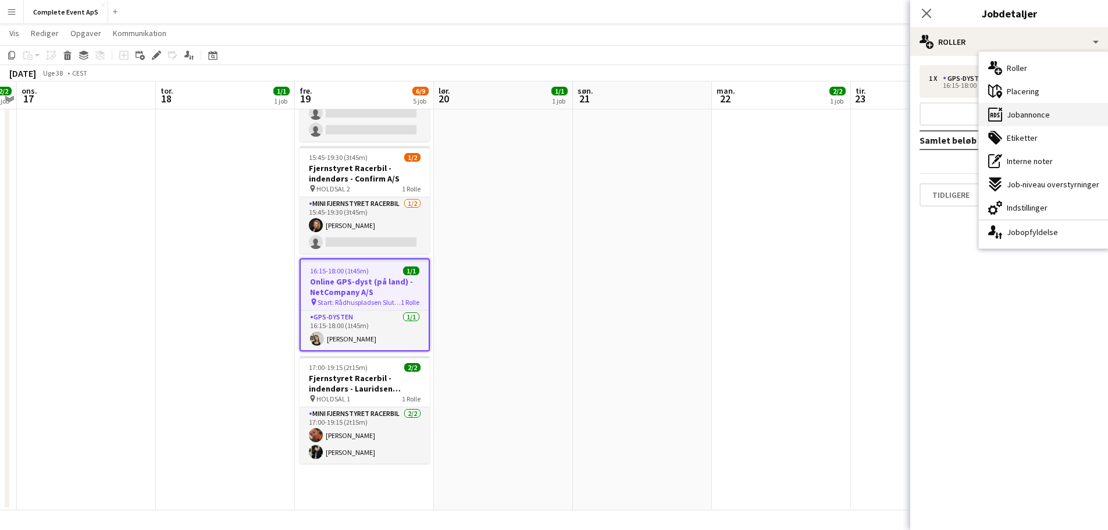
click at [1049, 109] on span "Jobannonce" at bounding box center [1028, 114] width 43 height 10
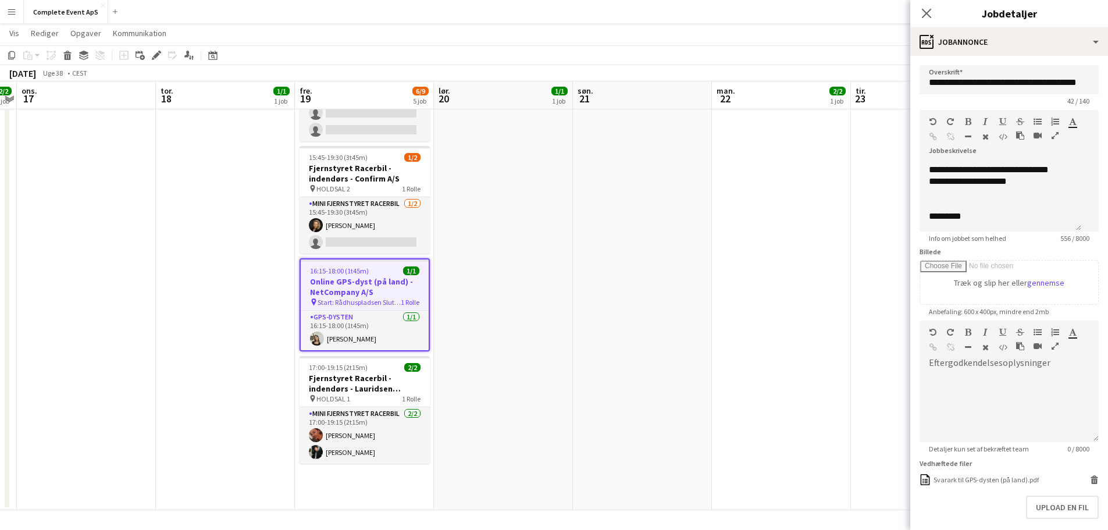
scroll to position [55, 0]
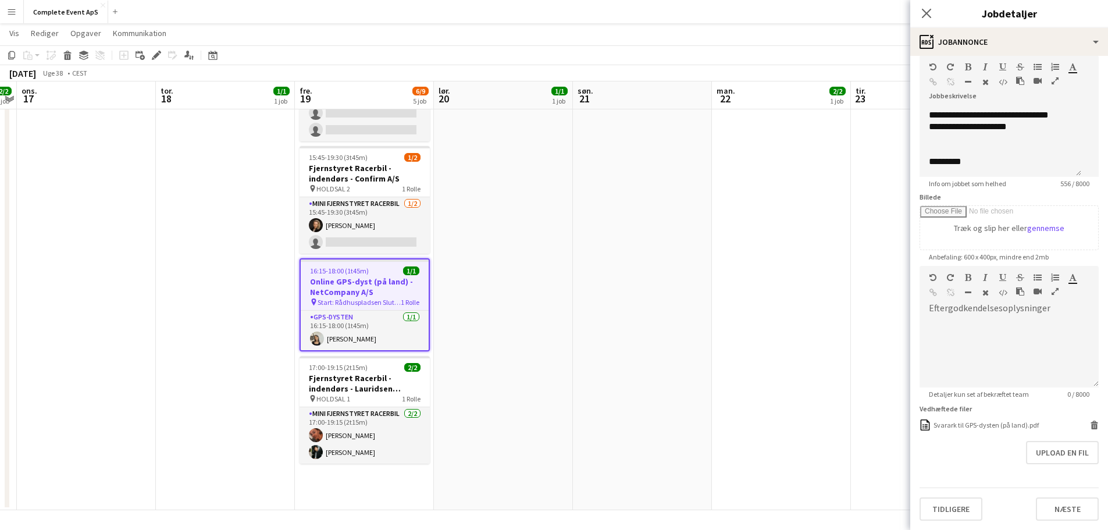
click at [797, 436] on app-date-cell "14:00-18:15 (4t15m) 2/2 Fjernstyret Racerbil - indendørs - H. [GEOGRAPHIC_DATA]…" at bounding box center [781, 224] width 139 height 572
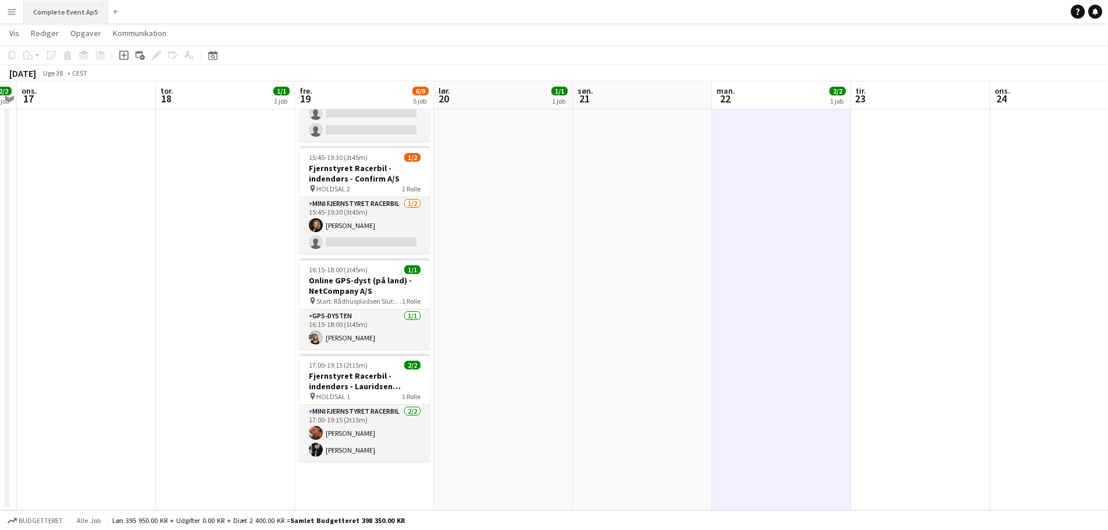
click at [53, 17] on button "Complete Event ApS Luk" at bounding box center [66, 12] width 84 height 23
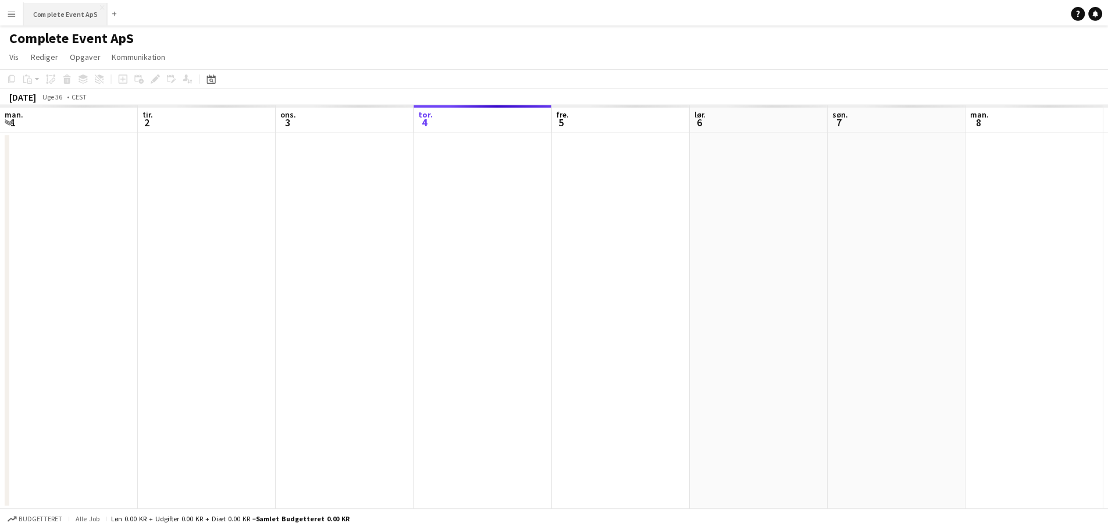
scroll to position [0, 278]
